Goal: Complete application form: Complete application form

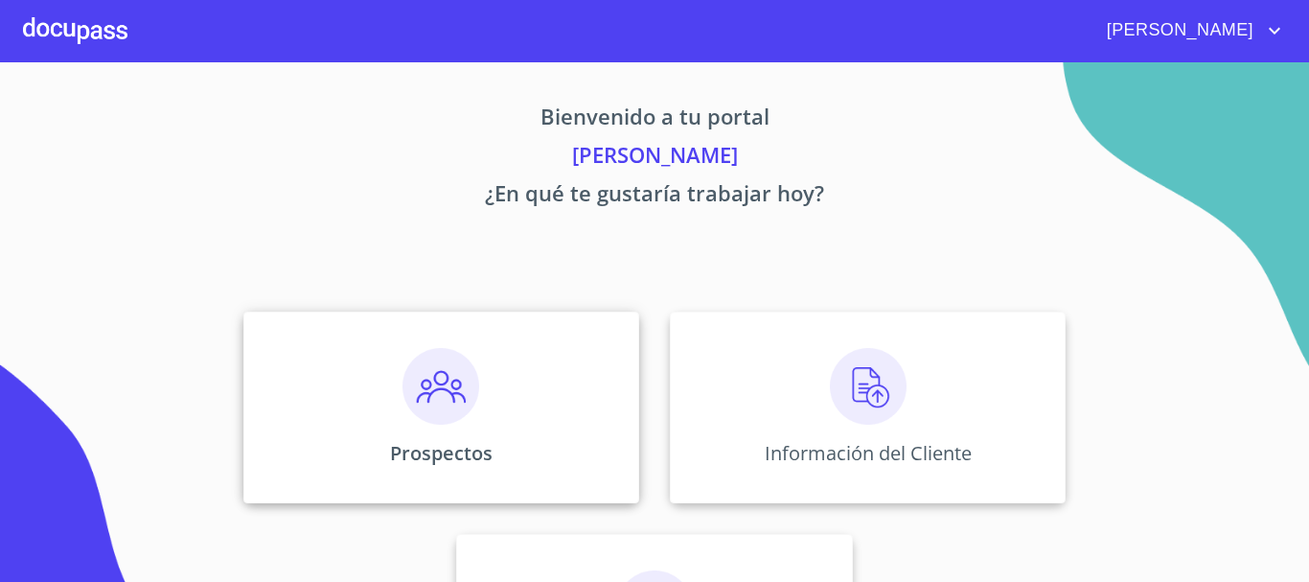
click at [510, 386] on div "Prospectos" at bounding box center [441, 407] width 396 height 192
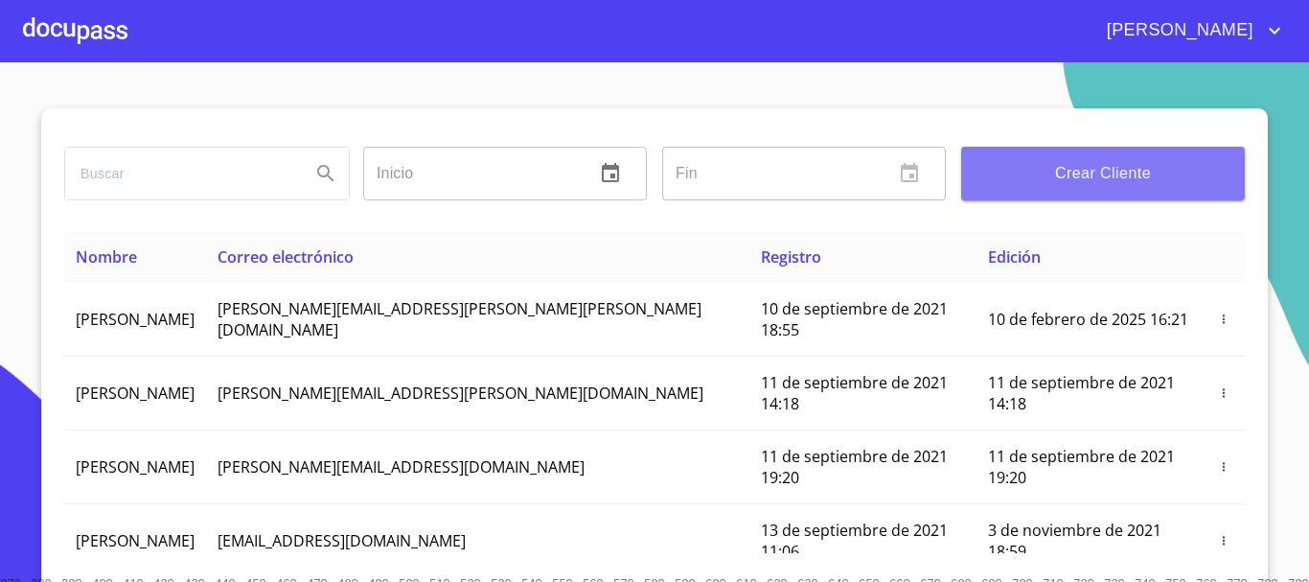
click at [1132, 173] on span "Crear Cliente" at bounding box center [1102, 173] width 253 height 27
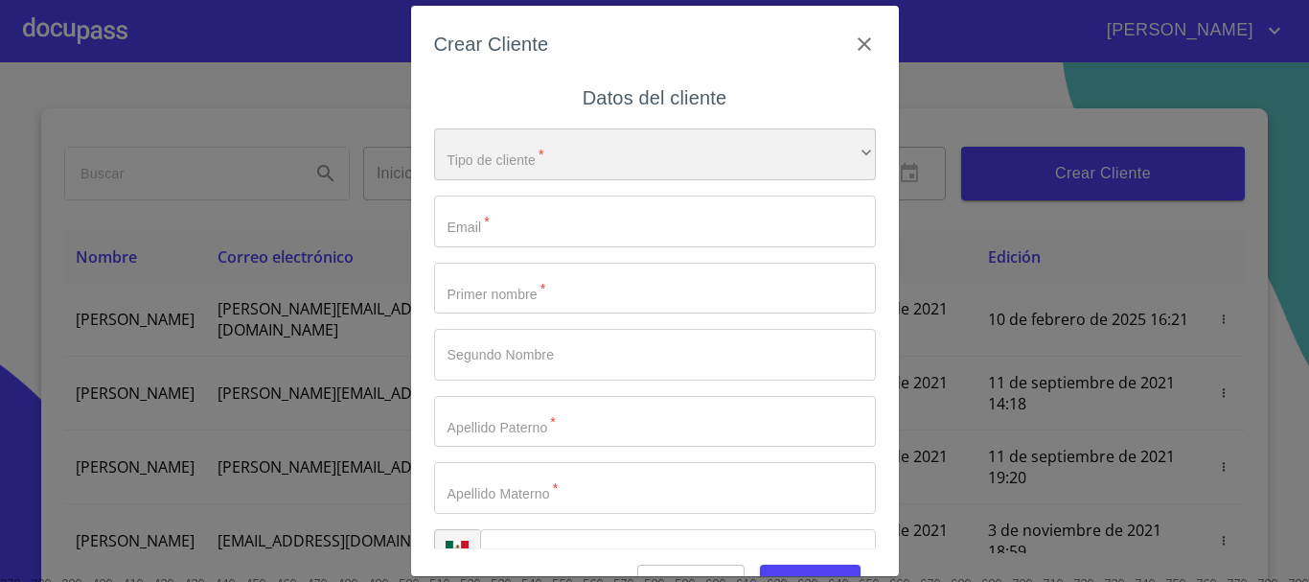
click at [505, 161] on div "​" at bounding box center [655, 154] width 442 height 52
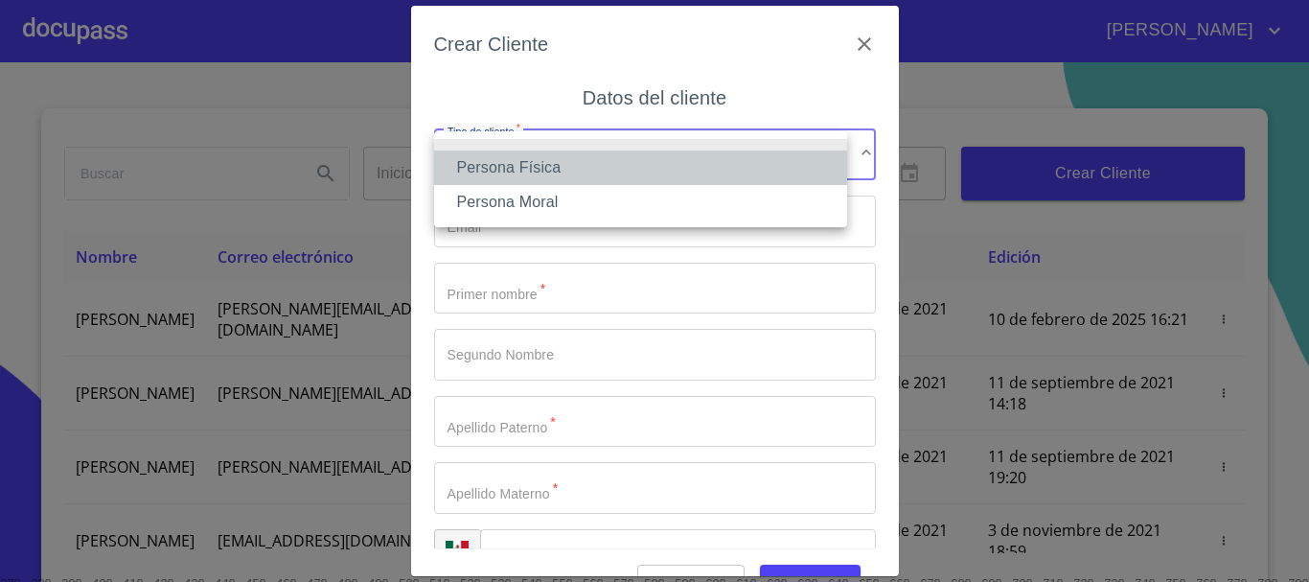
click at [522, 160] on li "Persona Física" at bounding box center [640, 167] width 413 height 34
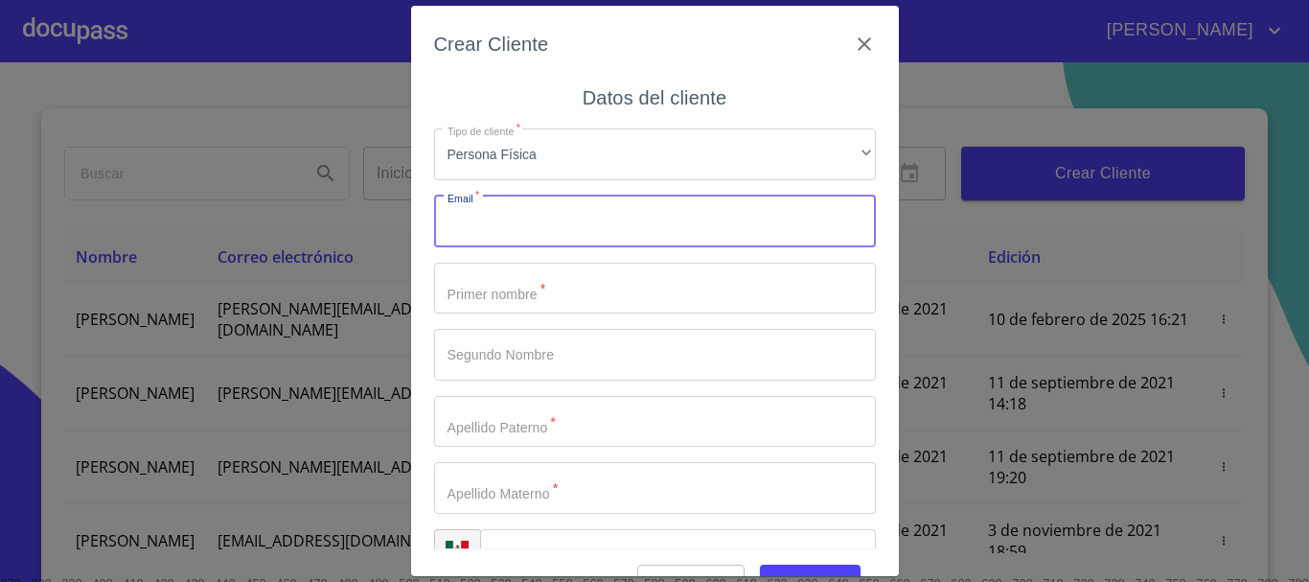
click at [541, 209] on input "Tipo de cliente   *" at bounding box center [655, 221] width 442 height 52
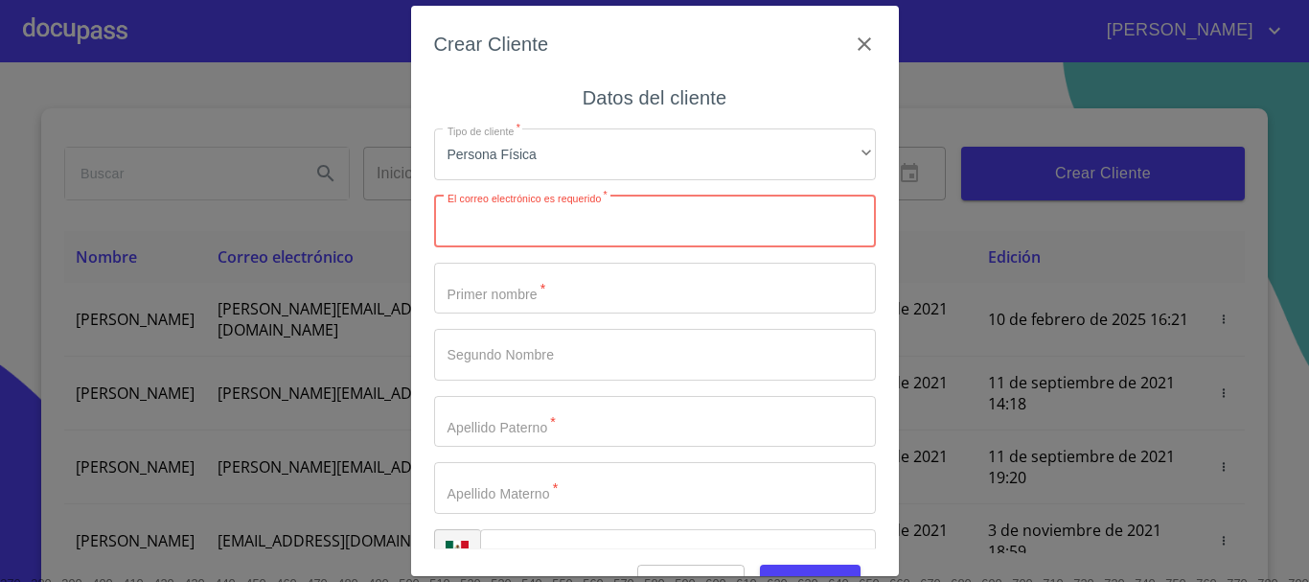
click at [480, 218] on input "Tipo de cliente   *" at bounding box center [655, 221] width 442 height 52
type input "A"
type input "[PERSON_NAME][EMAIL_ADDRESS][DOMAIN_NAME]"
click at [583, 294] on input "Tipo de cliente   *" at bounding box center [655, 289] width 442 height 52
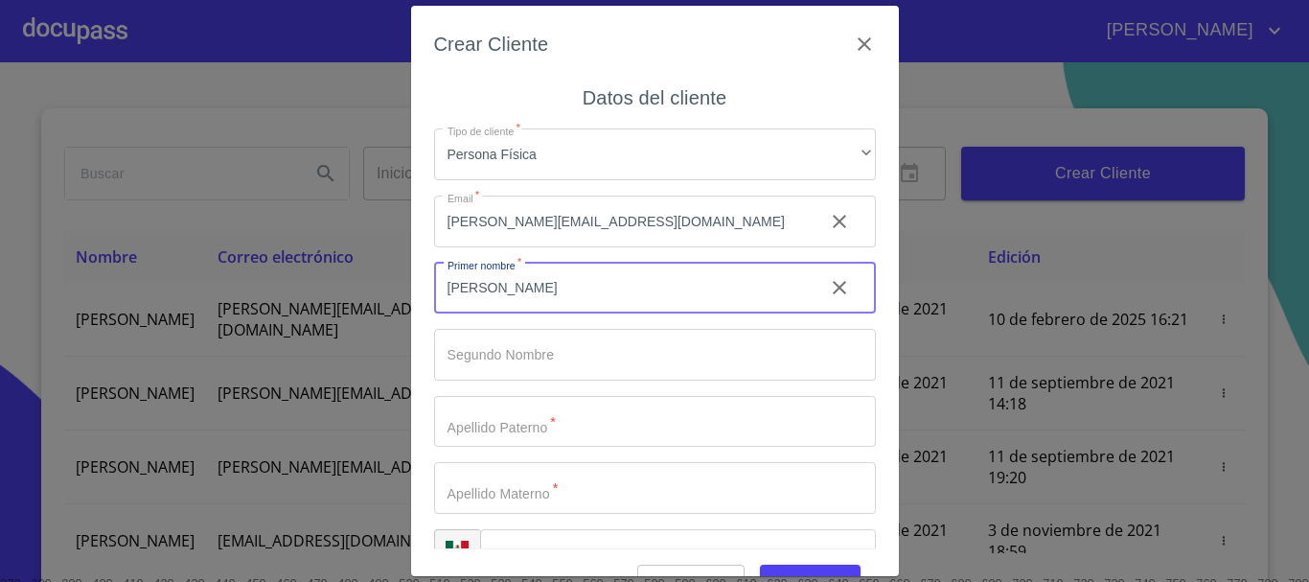
type input "[PERSON_NAME]"
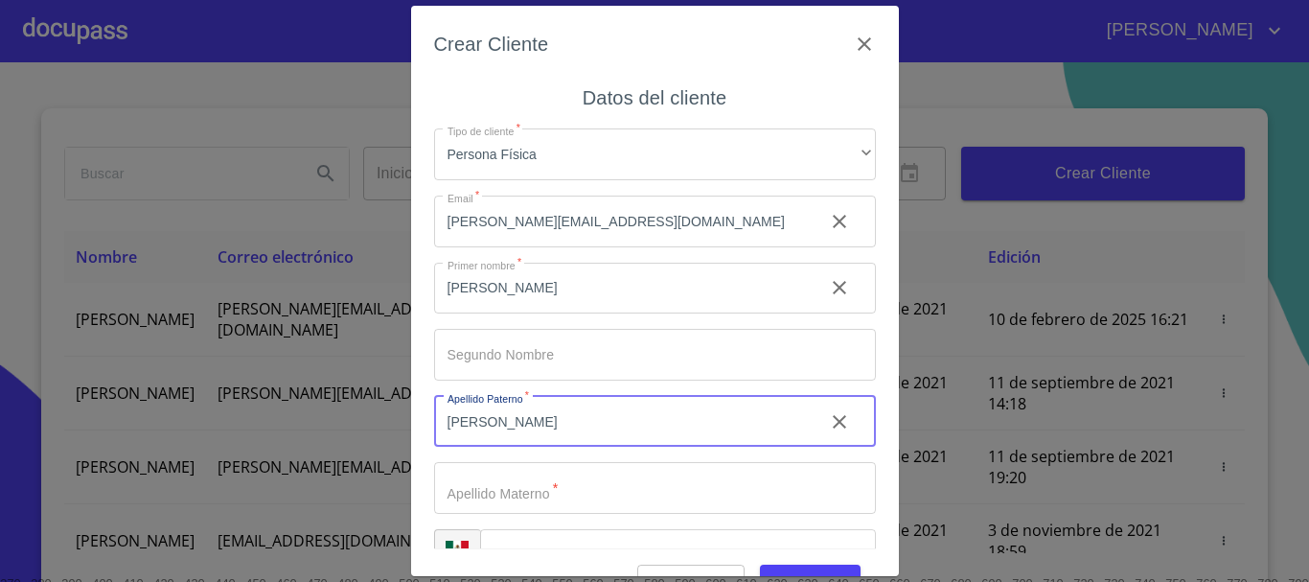
type input "[PERSON_NAME]"
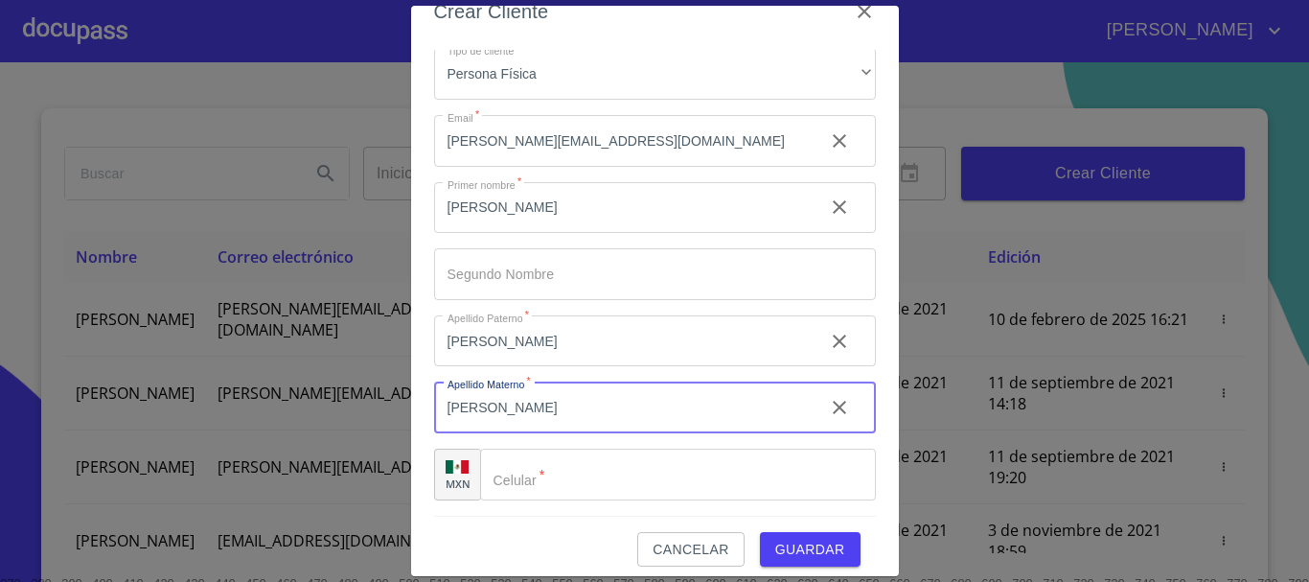
scroll to position [46, 0]
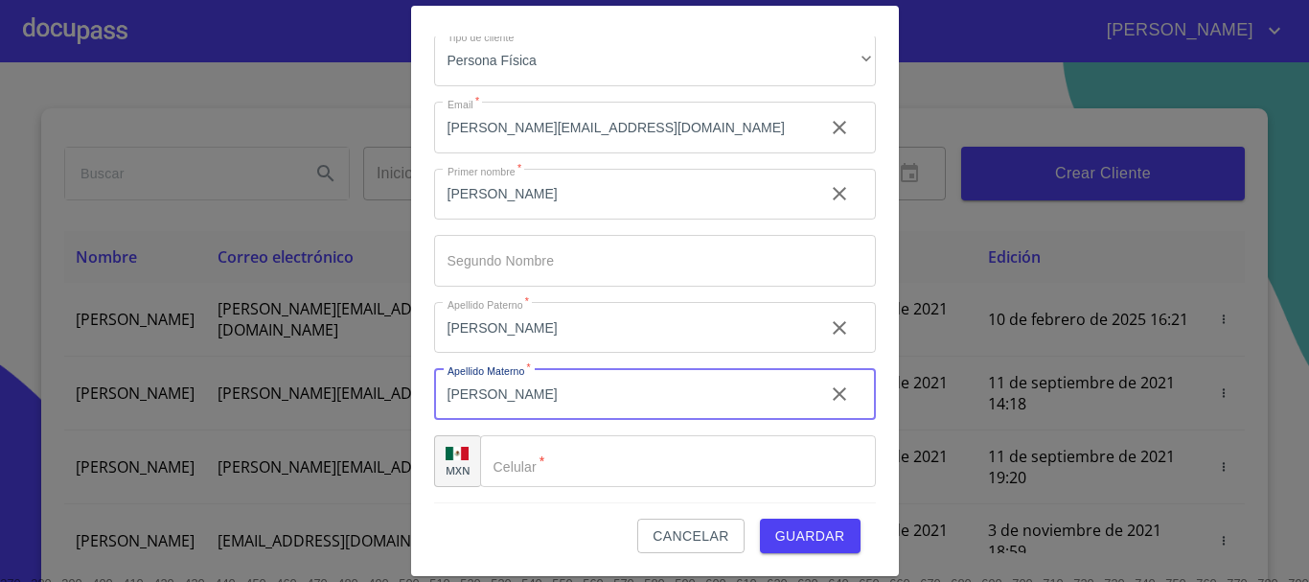
type input "[PERSON_NAME]"
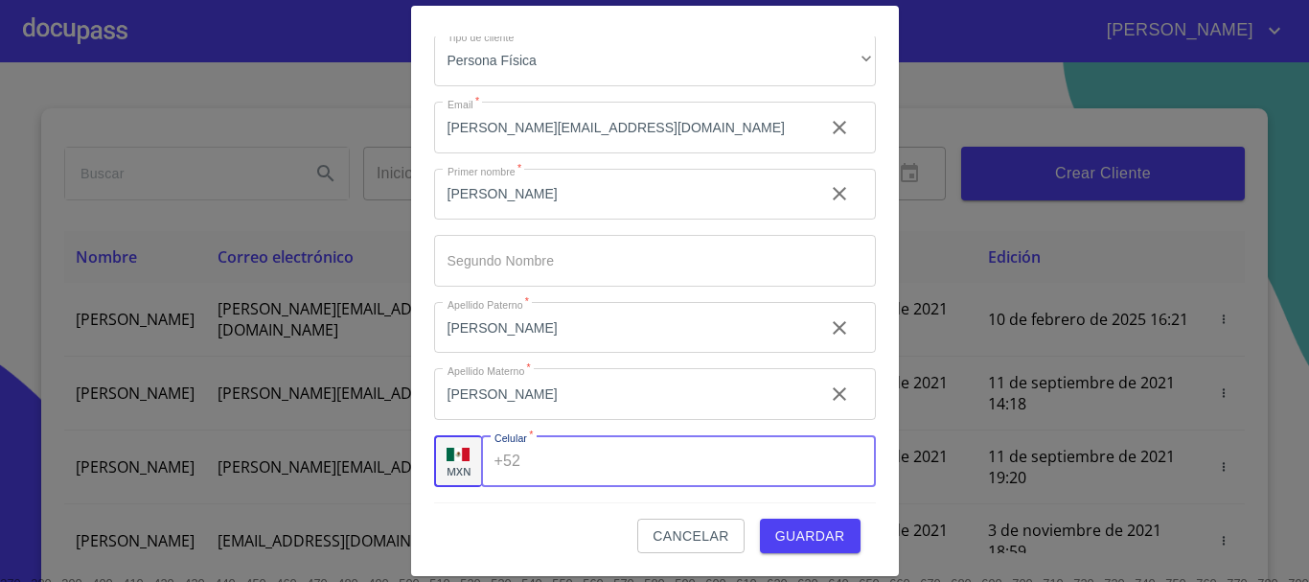
click at [554, 479] on input "Tipo de cliente   *" at bounding box center [701, 461] width 347 height 52
click at [630, 472] on input "Tipo de cliente   *" at bounding box center [701, 461] width 347 height 52
type input "[PHONE_NUMBER]"
click at [775, 528] on span "Guardar" at bounding box center [810, 536] width 70 height 24
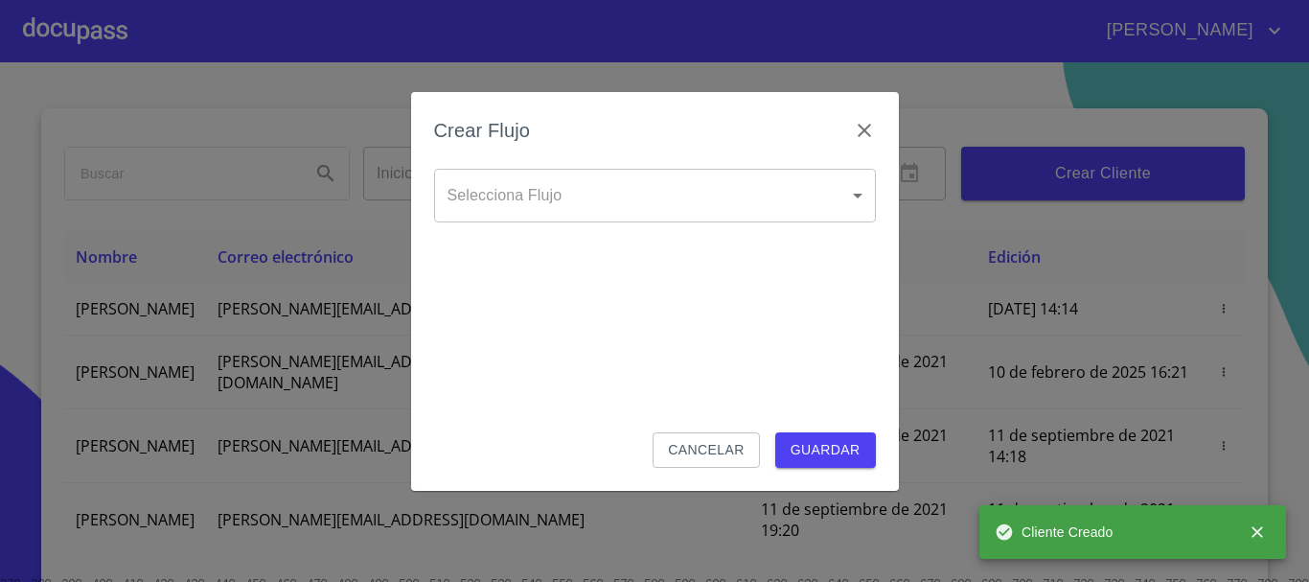
click at [645, 213] on body "[PERSON_NAME] ​ Fin ​ Crear Cliente Nombre Correo electrónico Registro Edición …" at bounding box center [654, 291] width 1309 height 582
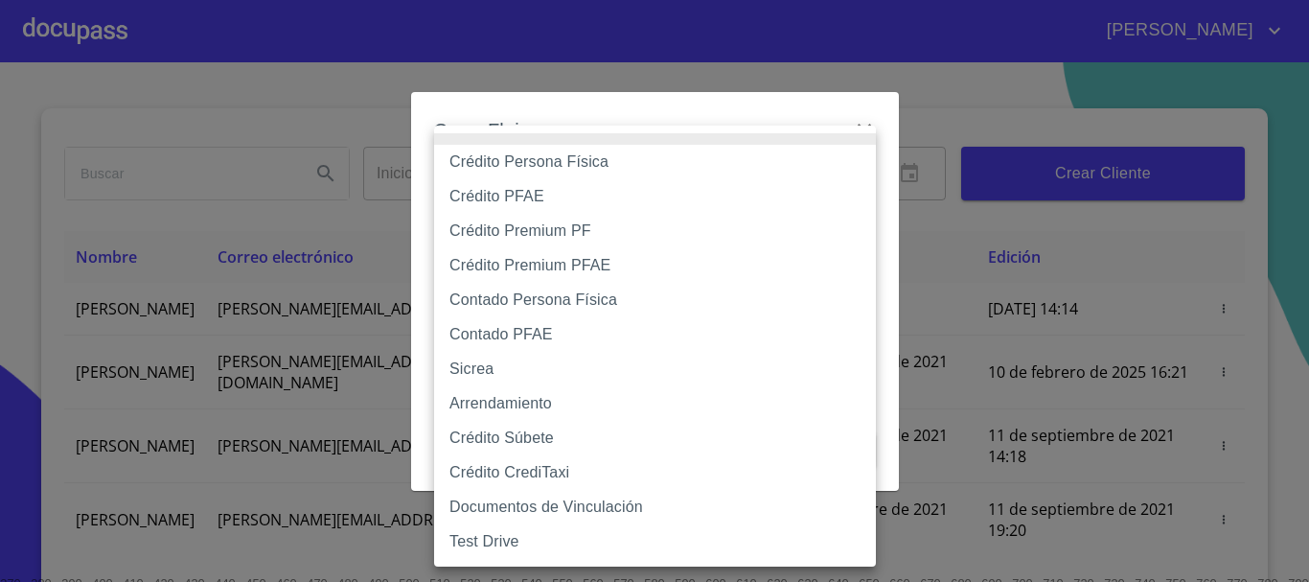
click at [584, 161] on li "Crédito Persona Física" at bounding box center [655, 162] width 442 height 34
type input "6009fb3c7d1714eb8809aa97"
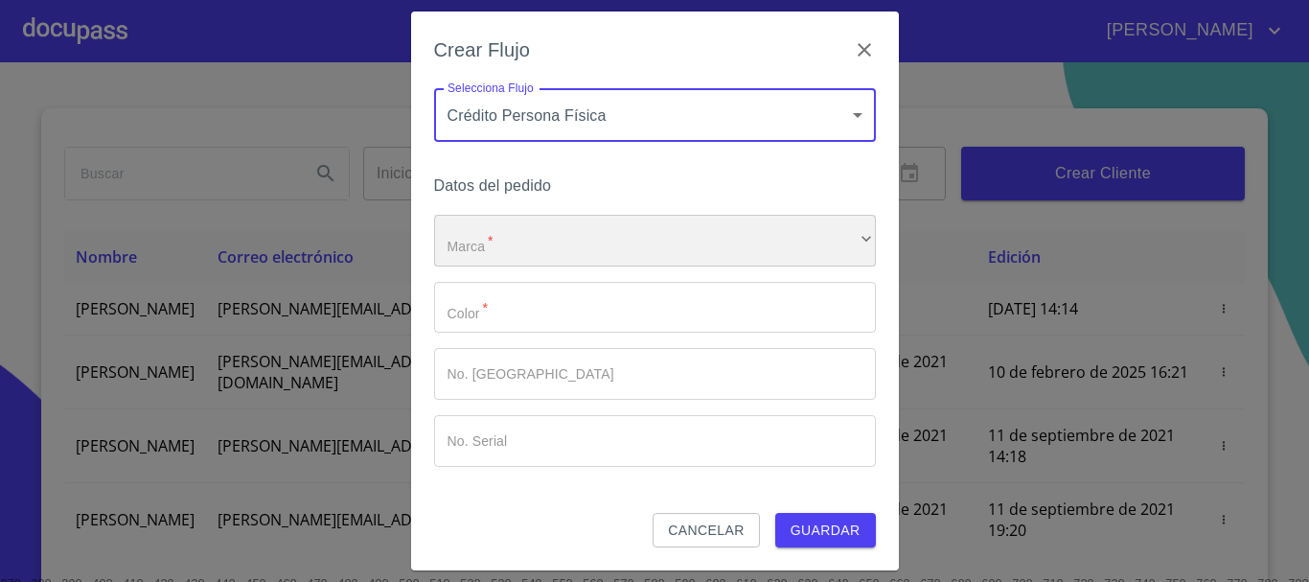
click at [551, 236] on div "​" at bounding box center [655, 241] width 442 height 52
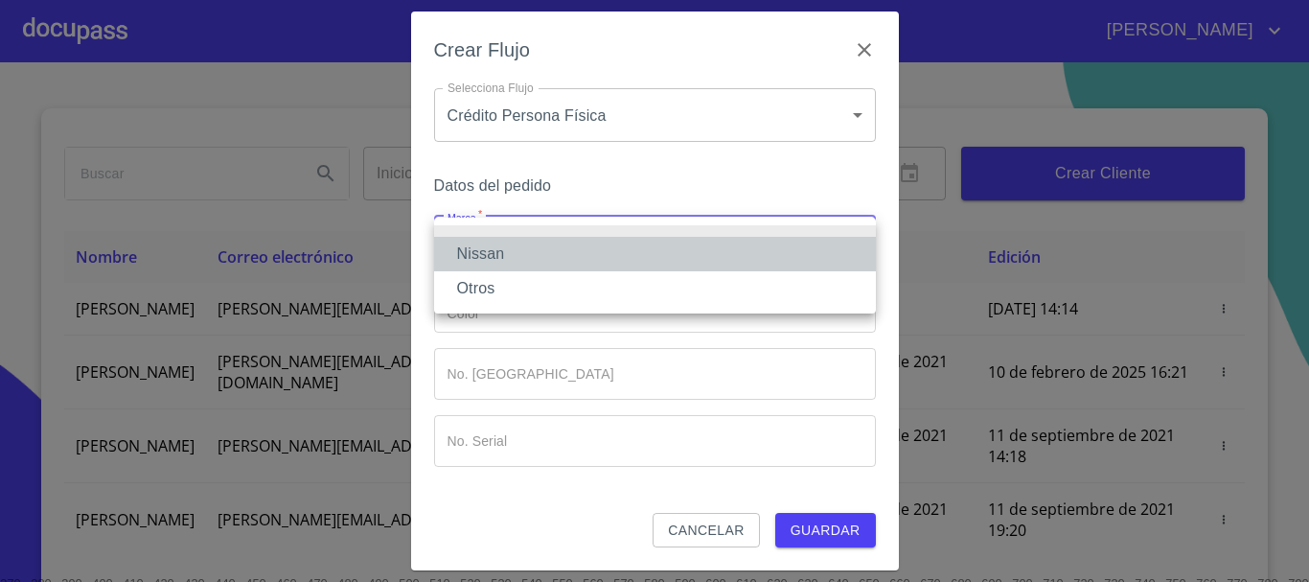
click at [514, 264] on li "Nissan" at bounding box center [655, 254] width 442 height 34
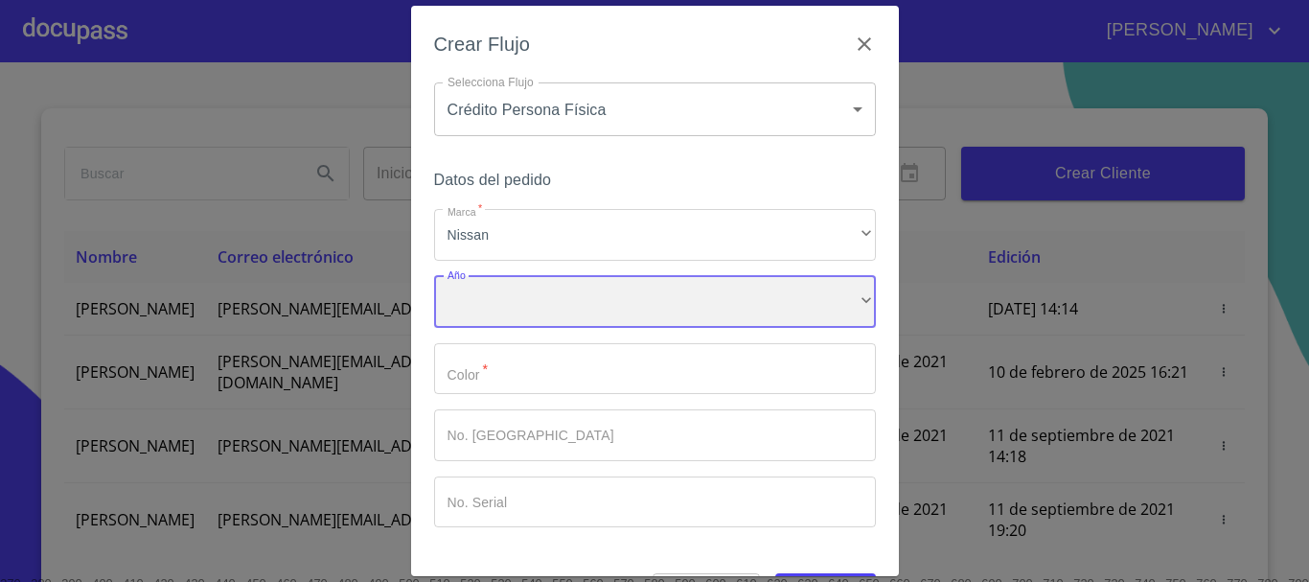
click at [512, 301] on div "​" at bounding box center [655, 302] width 442 height 52
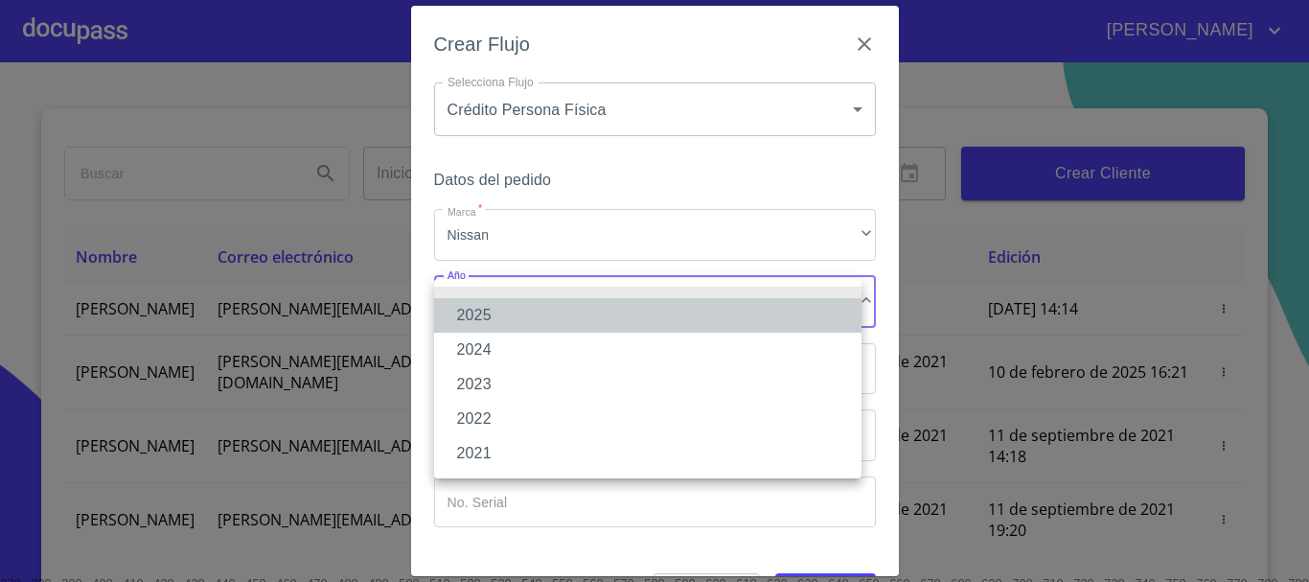
click at [505, 302] on li "2025" at bounding box center [647, 315] width 427 height 34
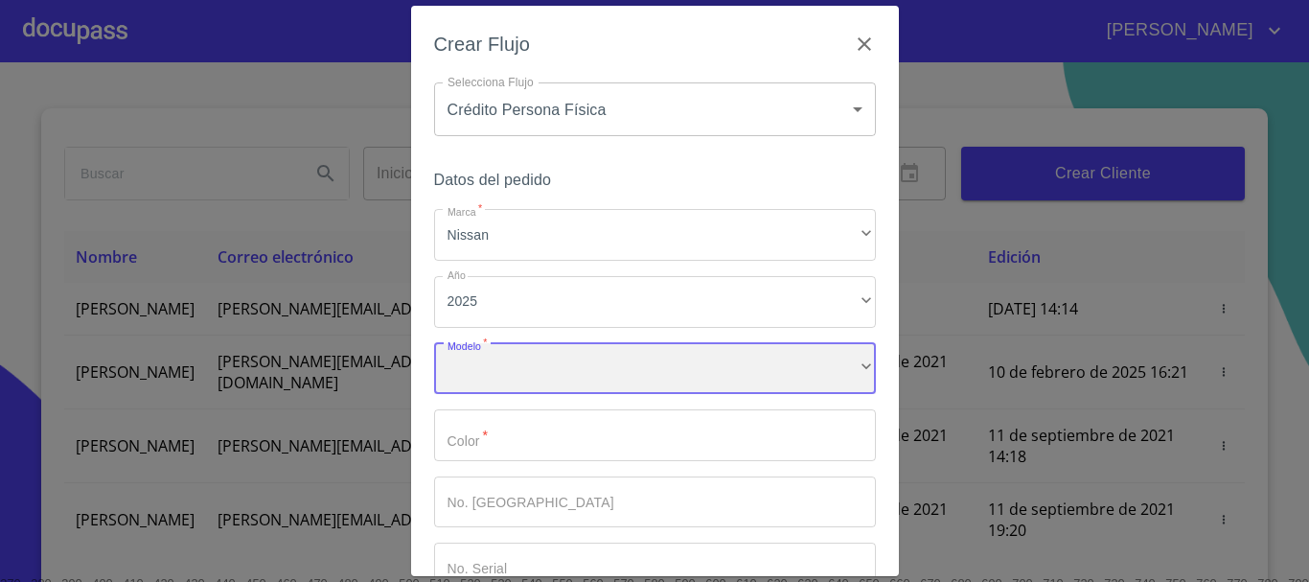
click at [491, 376] on div "​" at bounding box center [655, 369] width 442 height 52
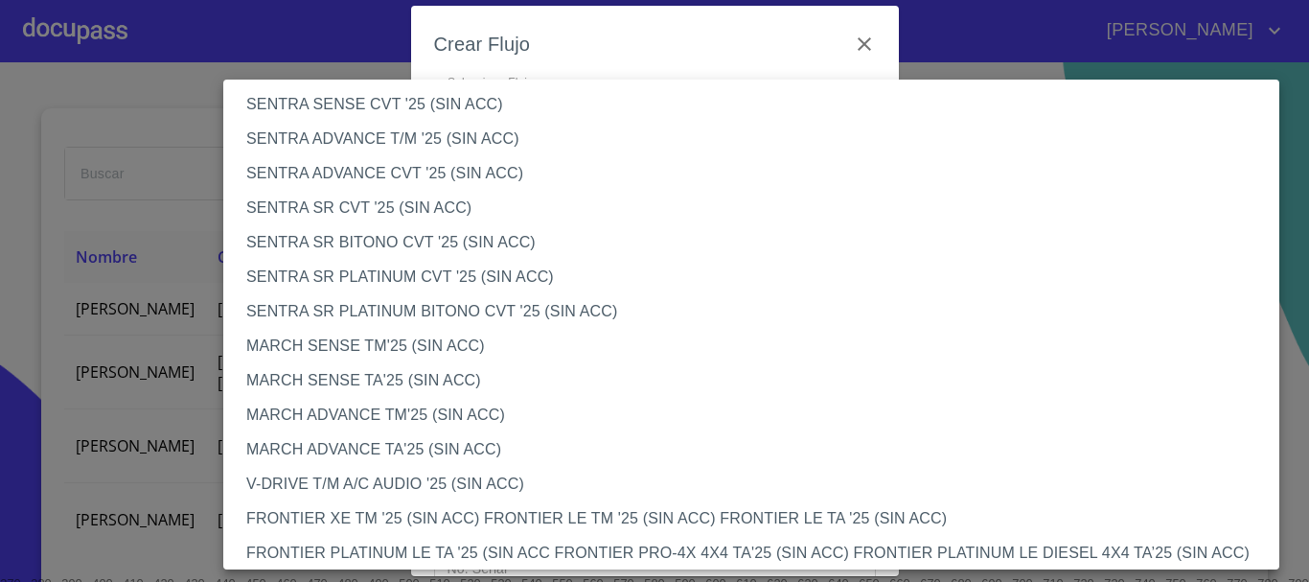
scroll to position [1607, 0]
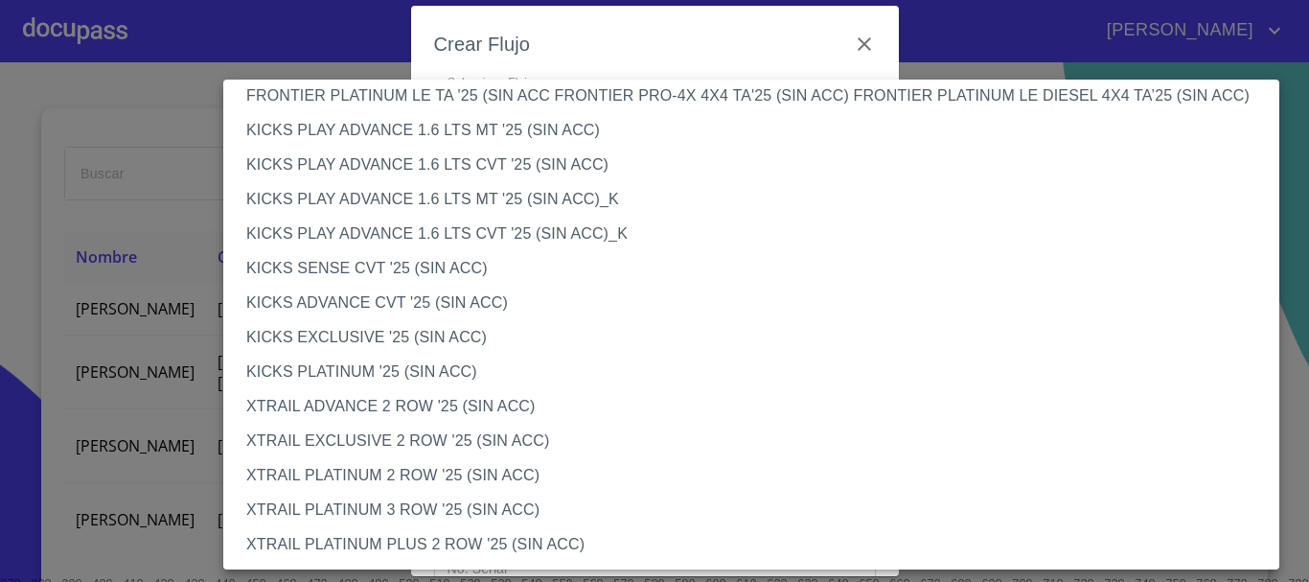
click at [411, 299] on li "KICKS ADVANCE CVT '25 (SIN ACC)" at bounding box center [758, 303] width 1070 height 34
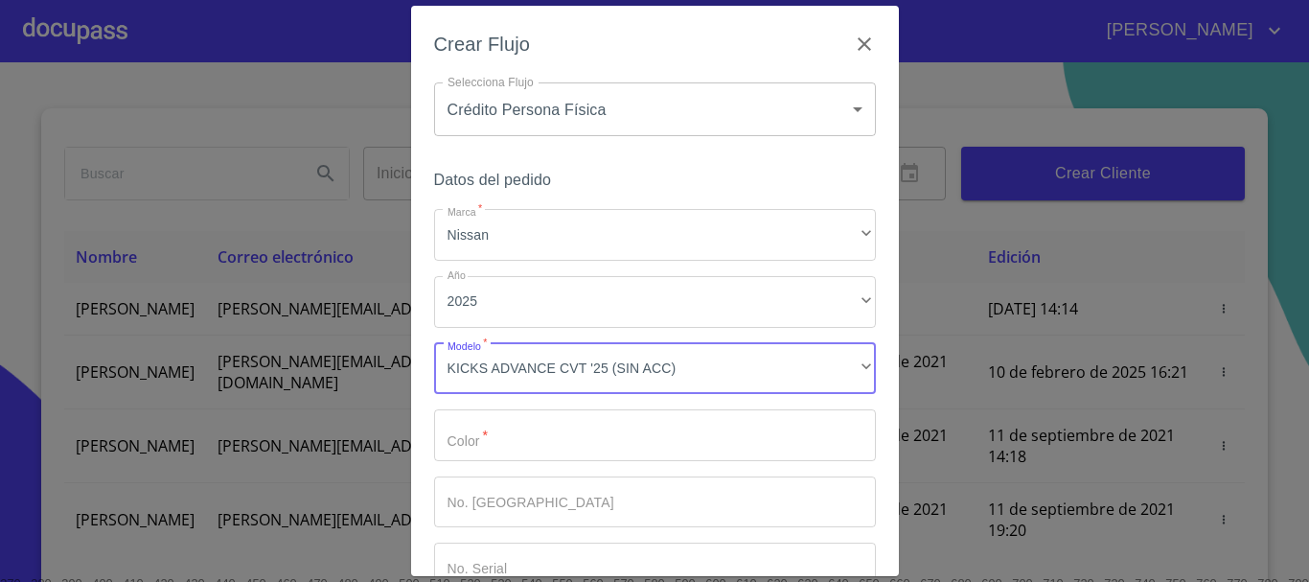
click at [487, 451] on input "Marca   *" at bounding box center [655, 435] width 442 height 52
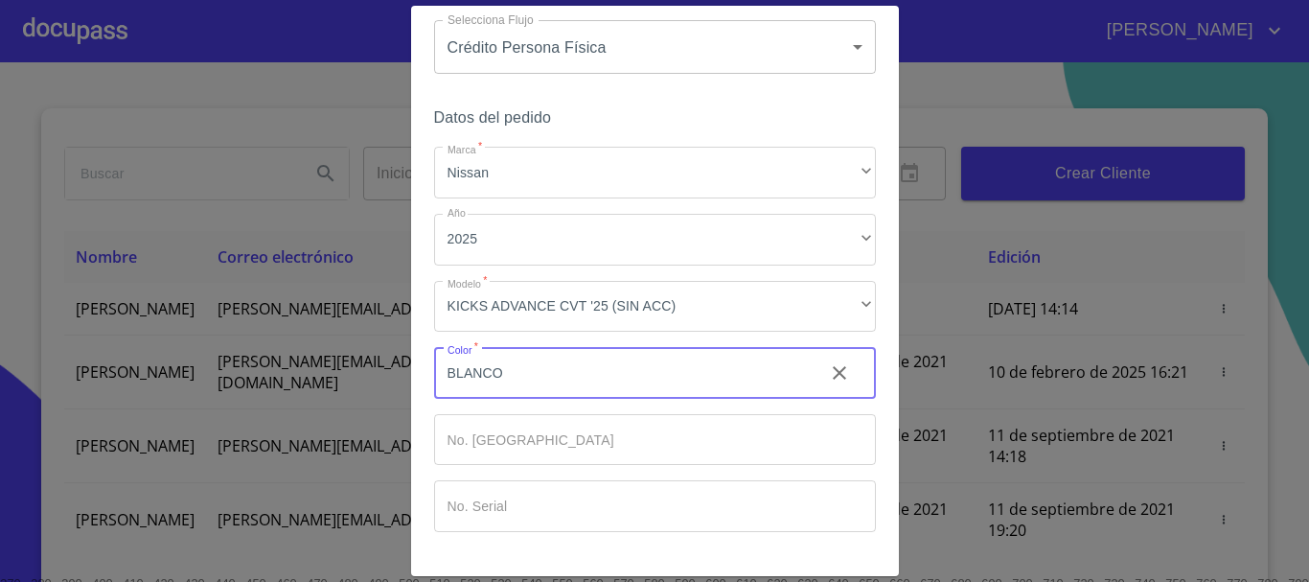
scroll to position [123, 0]
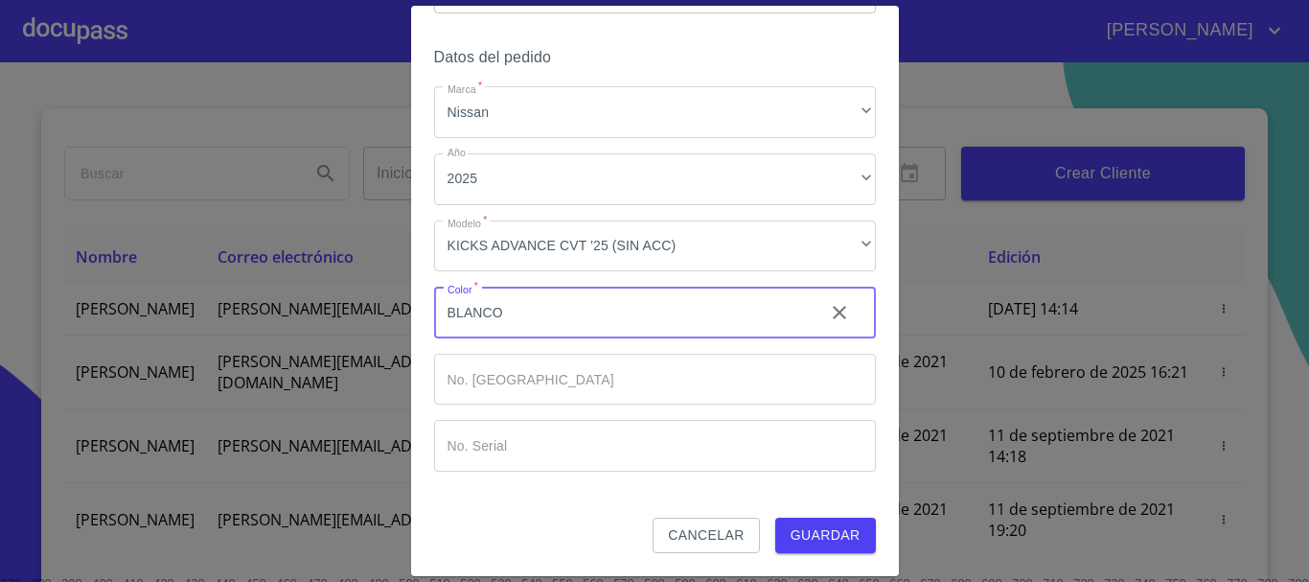
type input "BLANCO"
click at [837, 526] on span "Guardar" at bounding box center [826, 535] width 70 height 24
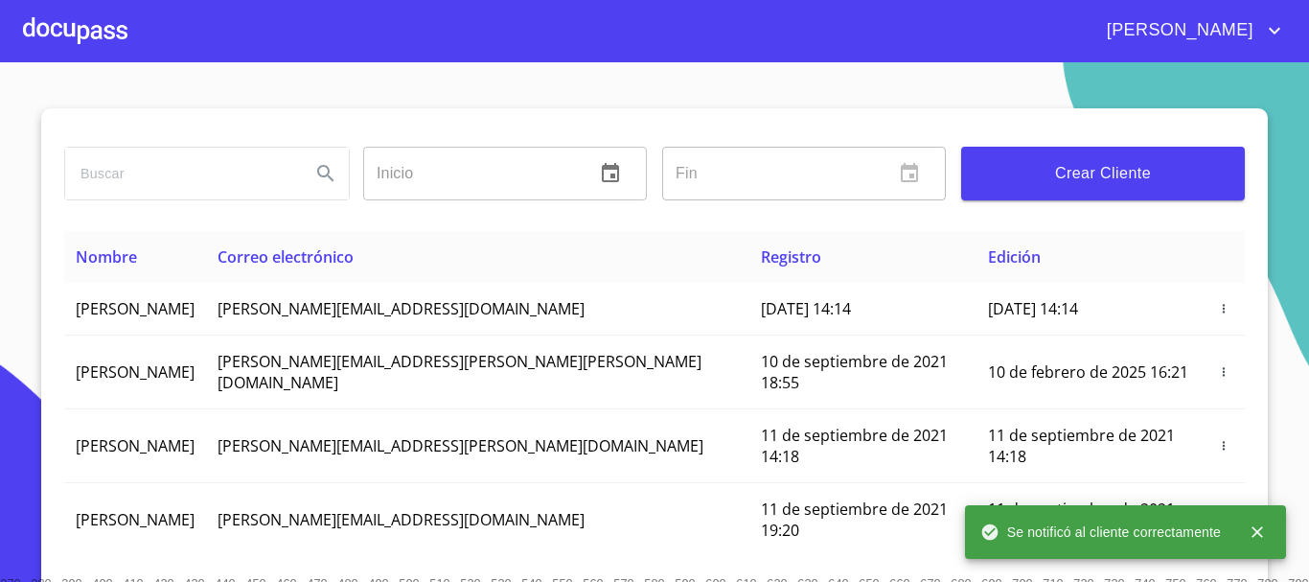
click at [1252, 537] on icon "close" at bounding box center [1256, 531] width 11 height 11
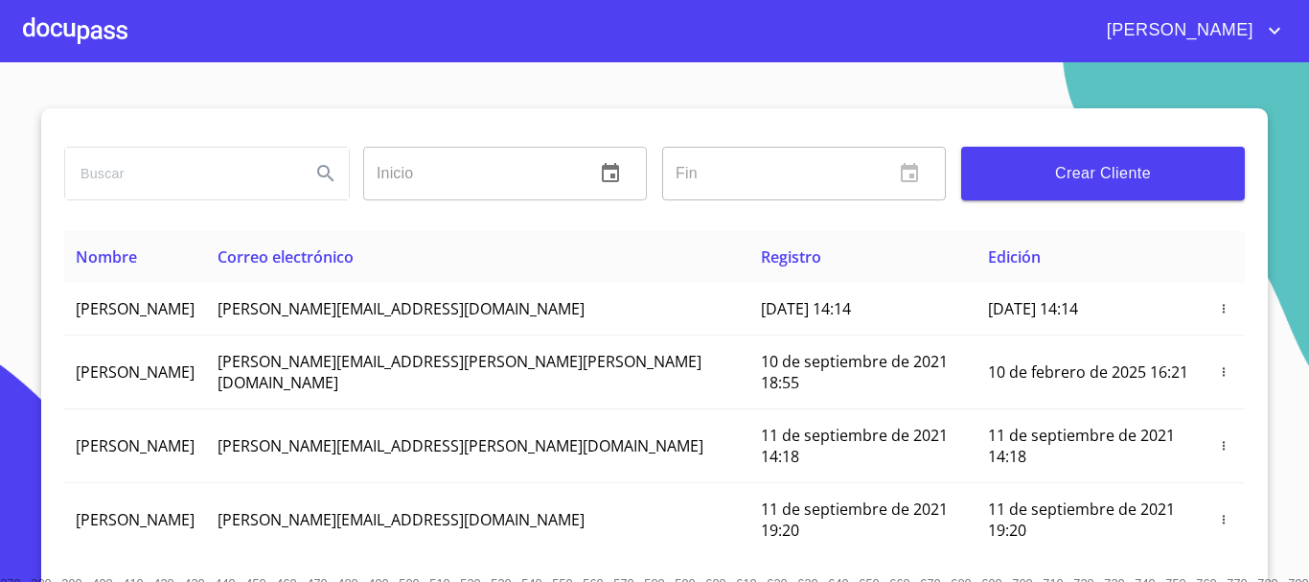
click at [50, 12] on div at bounding box center [75, 30] width 104 height 61
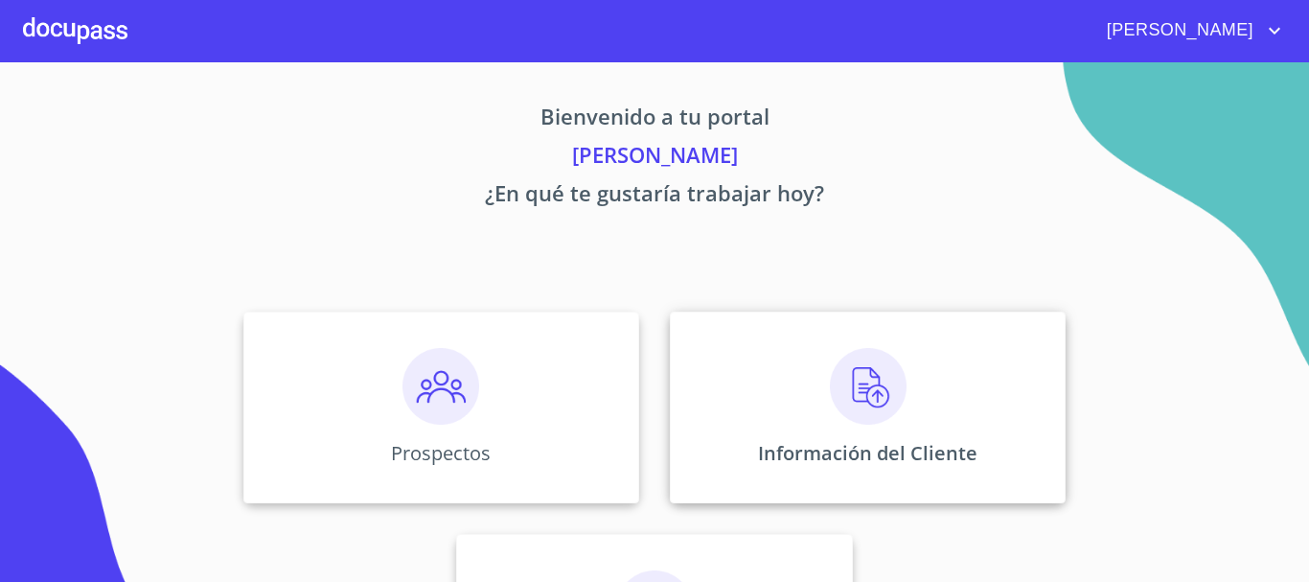
click at [847, 430] on div "Información del Cliente" at bounding box center [868, 407] width 396 height 192
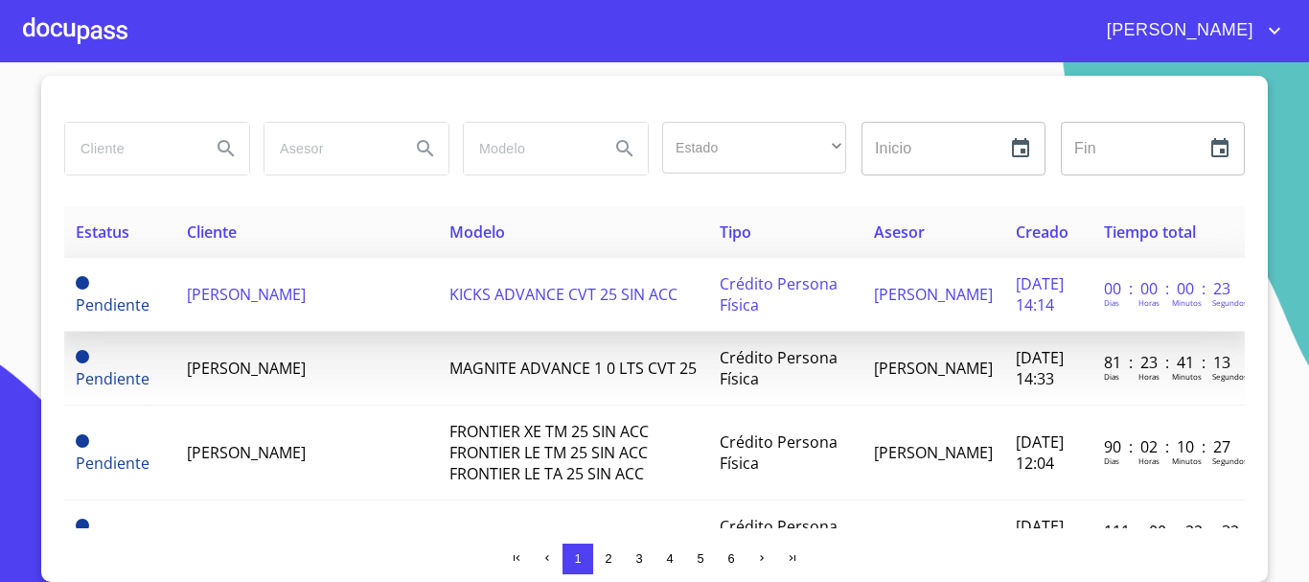
click at [306, 305] on span "[PERSON_NAME]" at bounding box center [246, 294] width 119 height 21
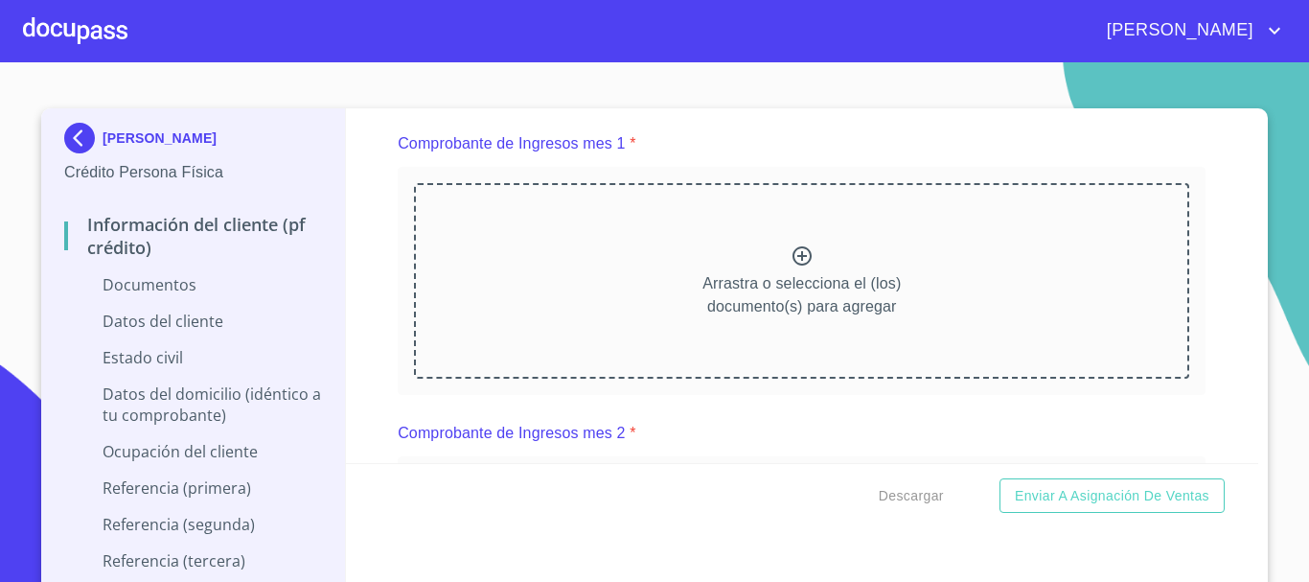
scroll to position [671, 0]
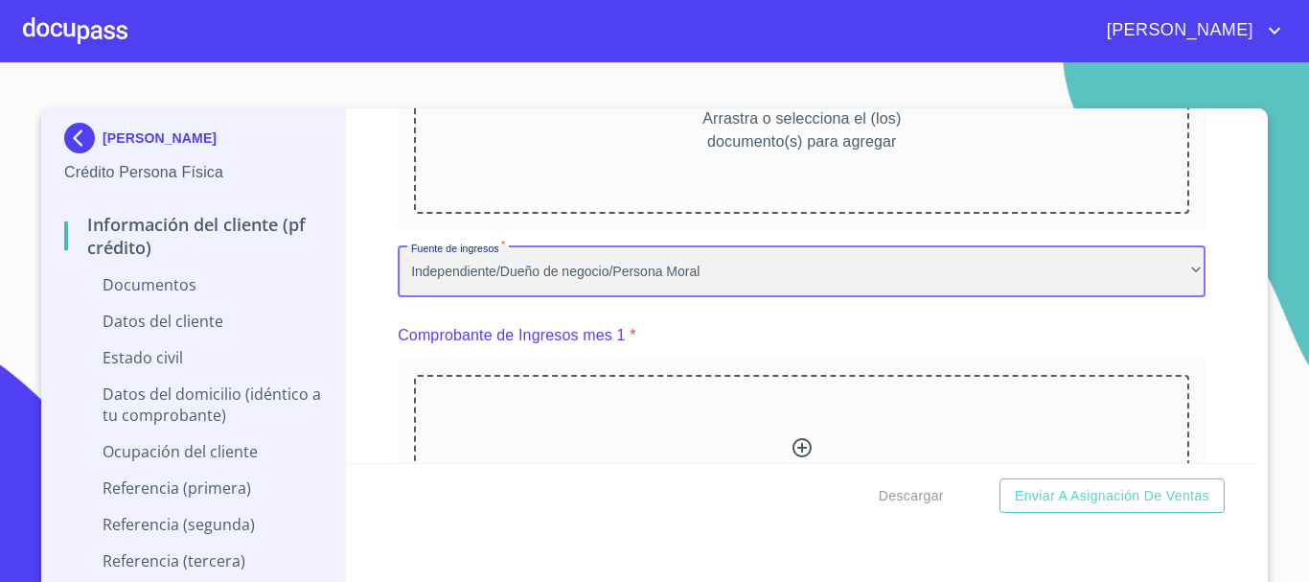
click at [686, 256] on div "Independiente/Dueño de negocio/Persona Moral" at bounding box center [802, 271] width 808 height 52
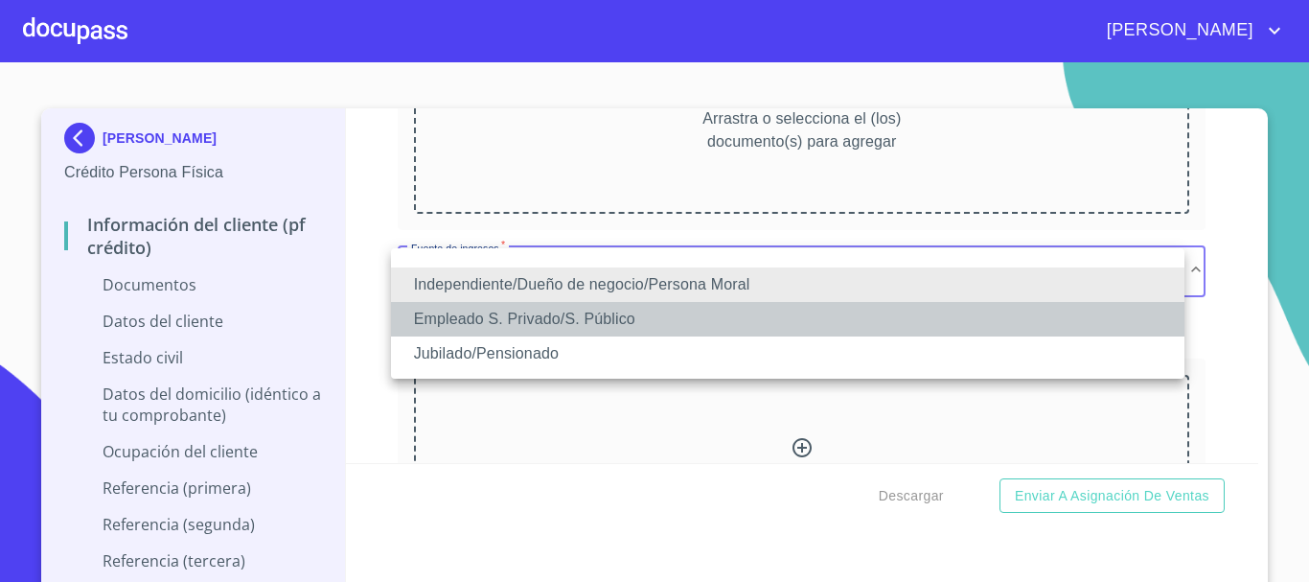
click at [523, 321] on li "Empleado S. Privado/S. Público" at bounding box center [787, 319] width 793 height 34
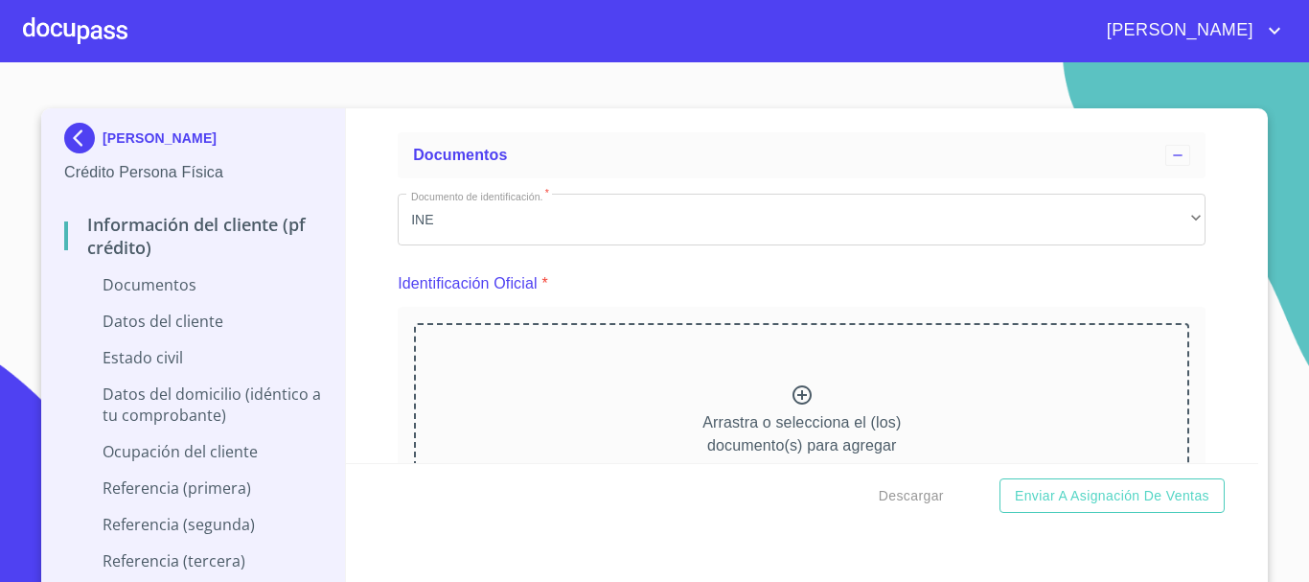
scroll to position [287, 0]
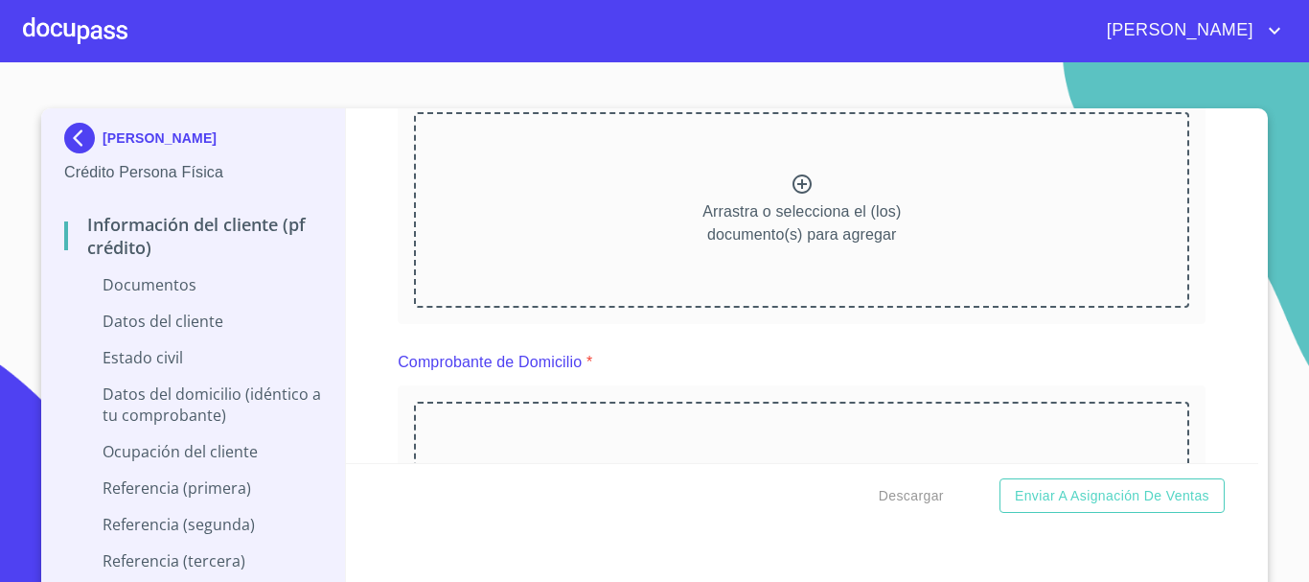
click at [730, 204] on p "Arrastra o selecciona el (los) documento(s) para agregar" at bounding box center [801, 223] width 198 height 46
